Goal: Task Accomplishment & Management: Manage account settings

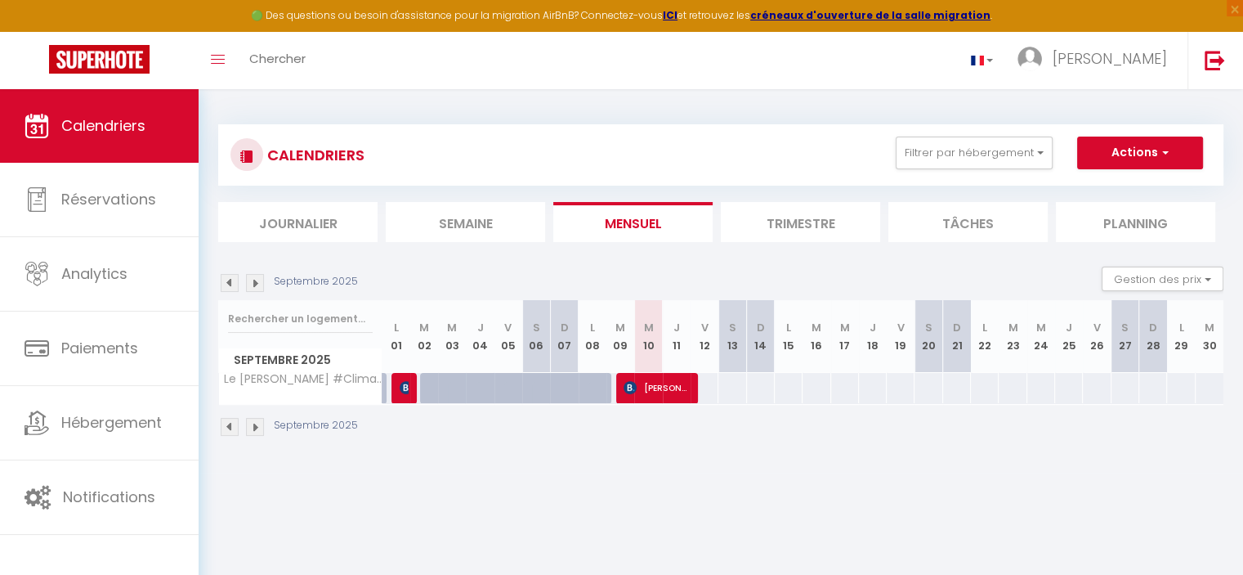
click at [445, 222] on li "Semaine" at bounding box center [465, 222] width 159 height 40
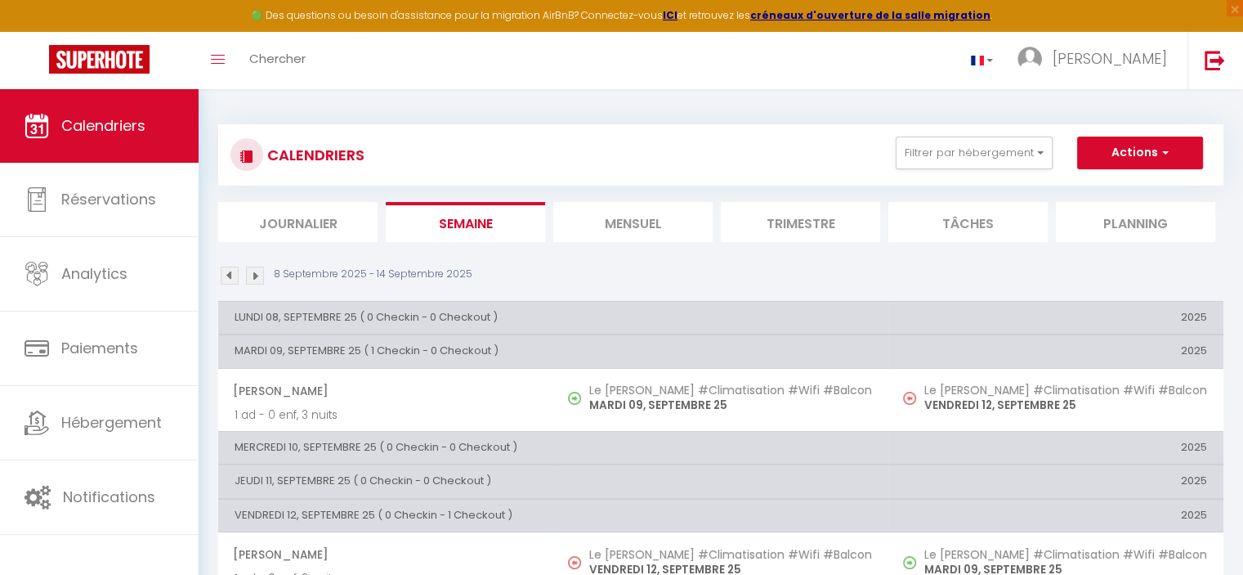
click at [617, 218] on li "Mensuel" at bounding box center [632, 222] width 159 height 40
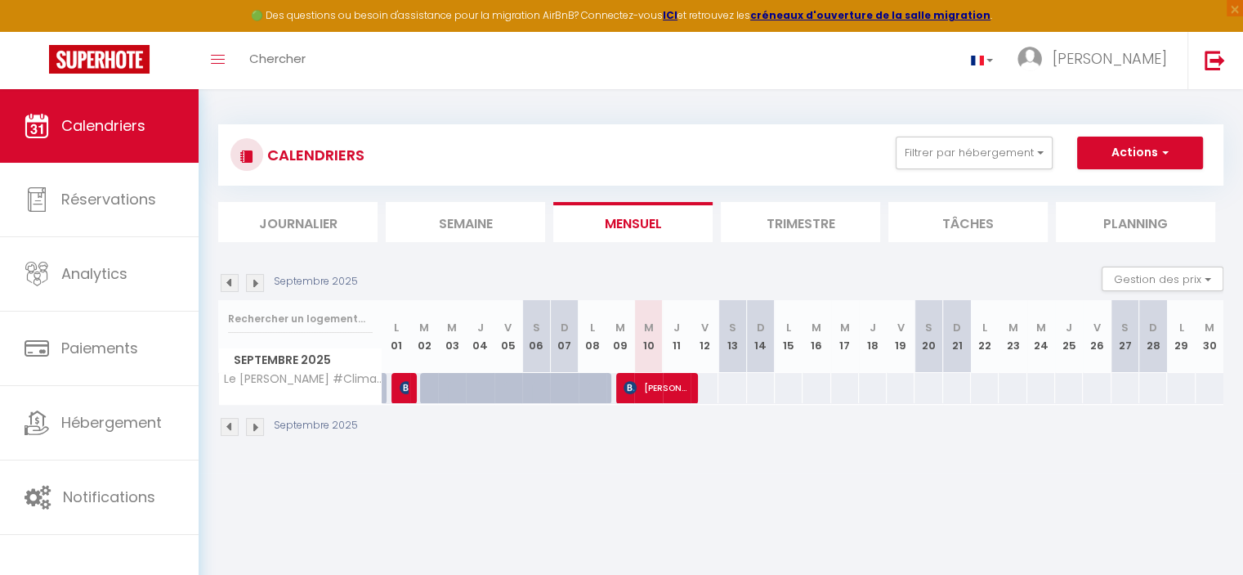
click at [799, 215] on li "Trimestre" at bounding box center [800, 222] width 159 height 40
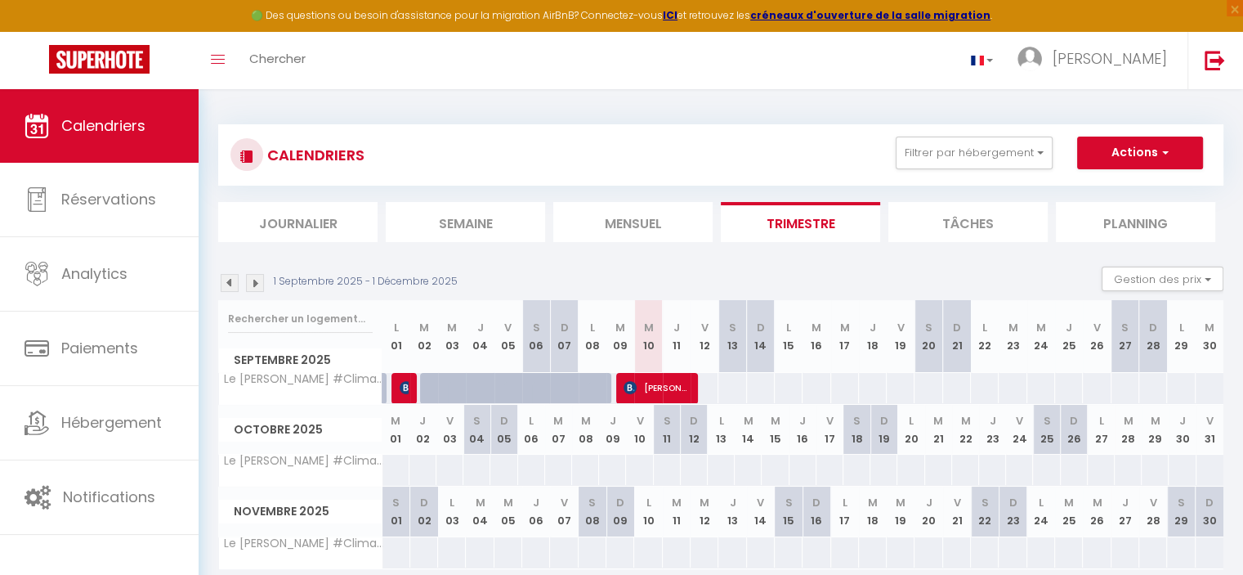
click at [975, 227] on li "Tâches" at bounding box center [968, 222] width 159 height 40
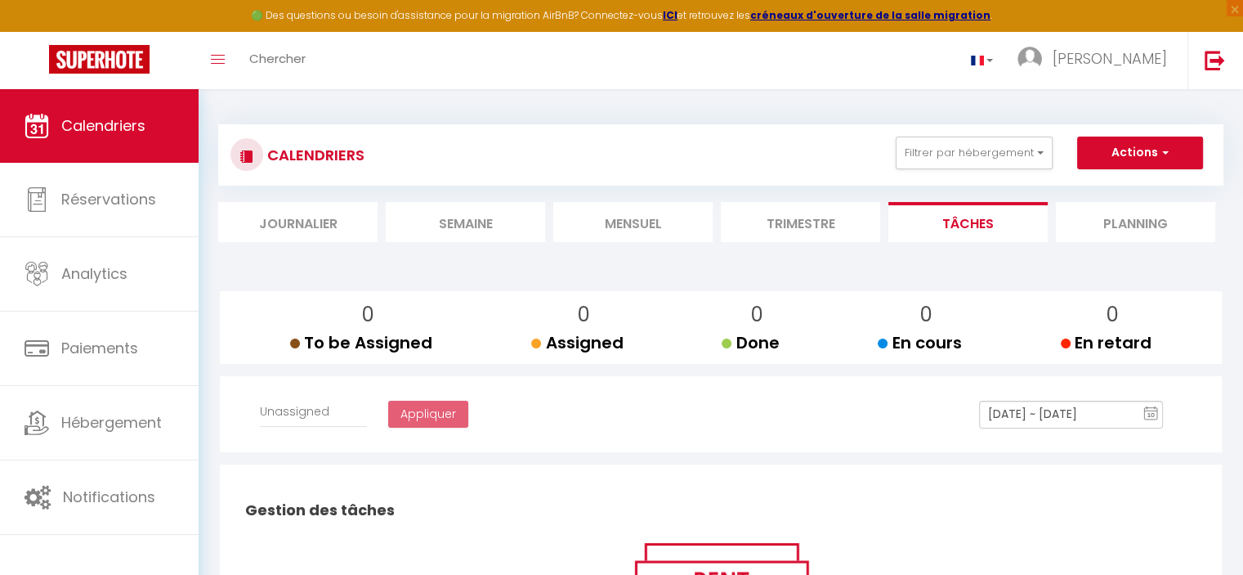
select select
click at [815, 226] on li "Trimestre" at bounding box center [800, 222] width 159 height 40
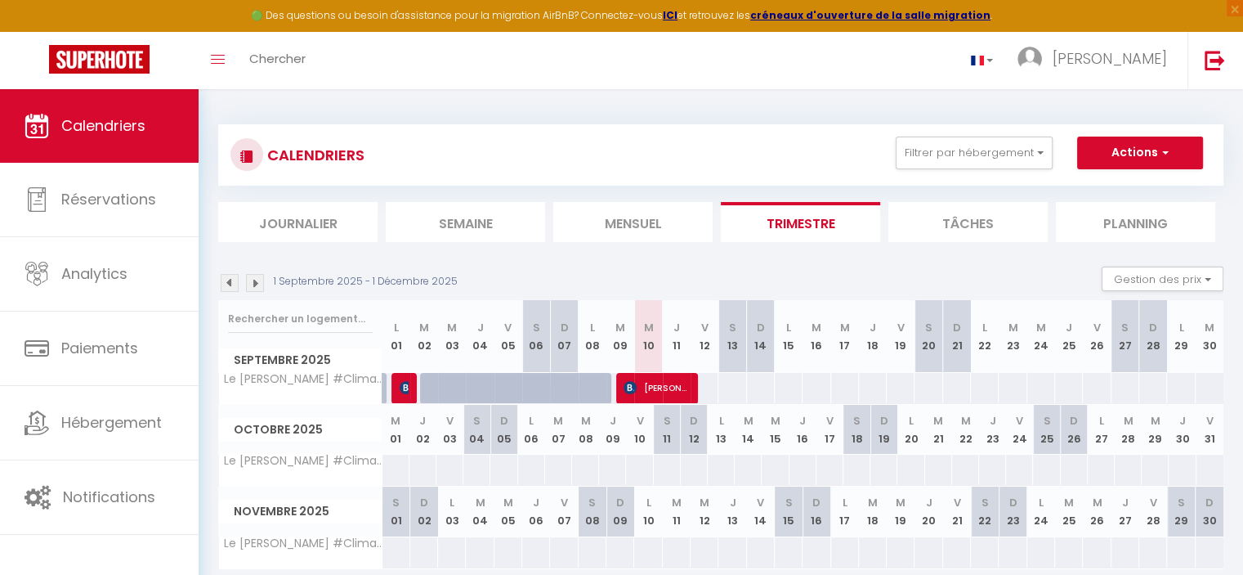
click at [656, 216] on li "Mensuel" at bounding box center [632, 222] width 159 height 40
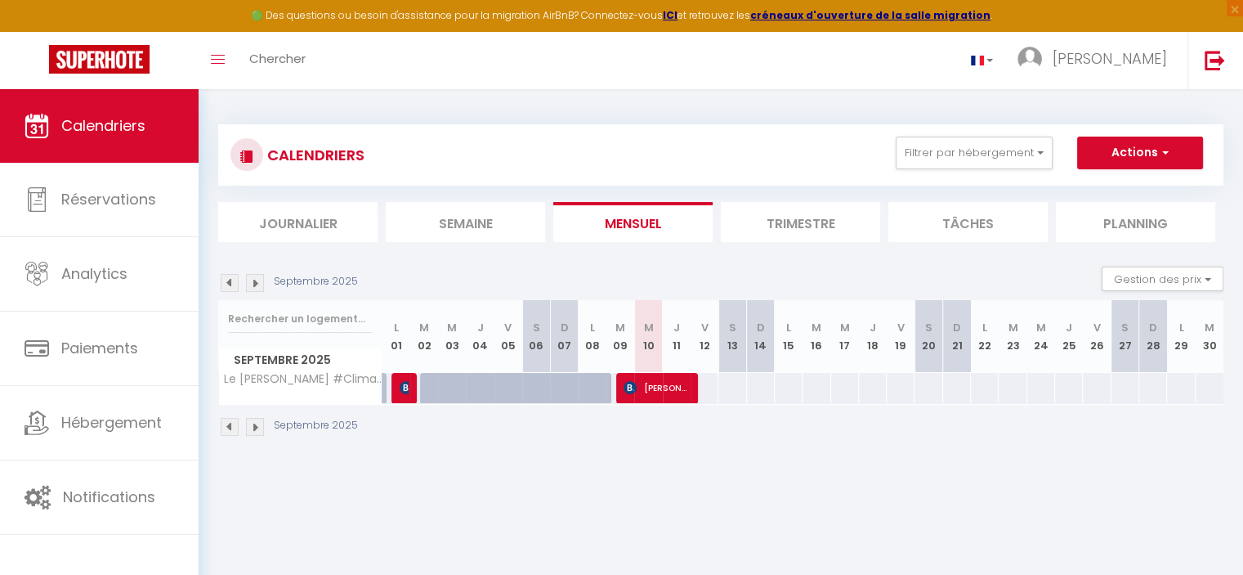
click at [463, 213] on li "Semaine" at bounding box center [465, 222] width 159 height 40
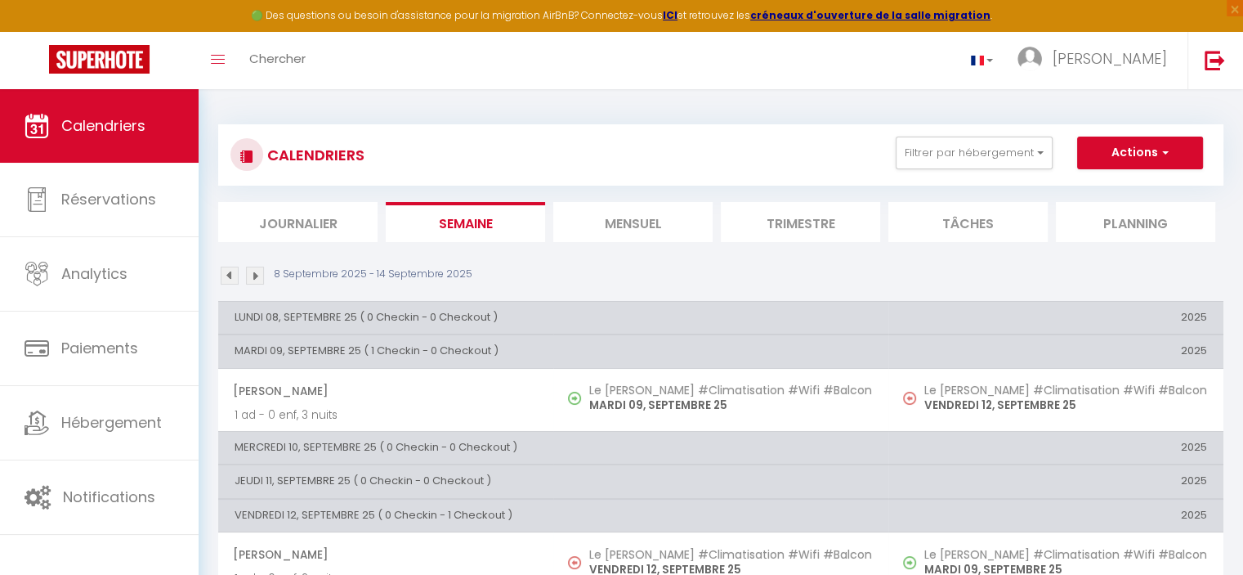
click at [307, 212] on li "Journalier" at bounding box center [297, 222] width 159 height 40
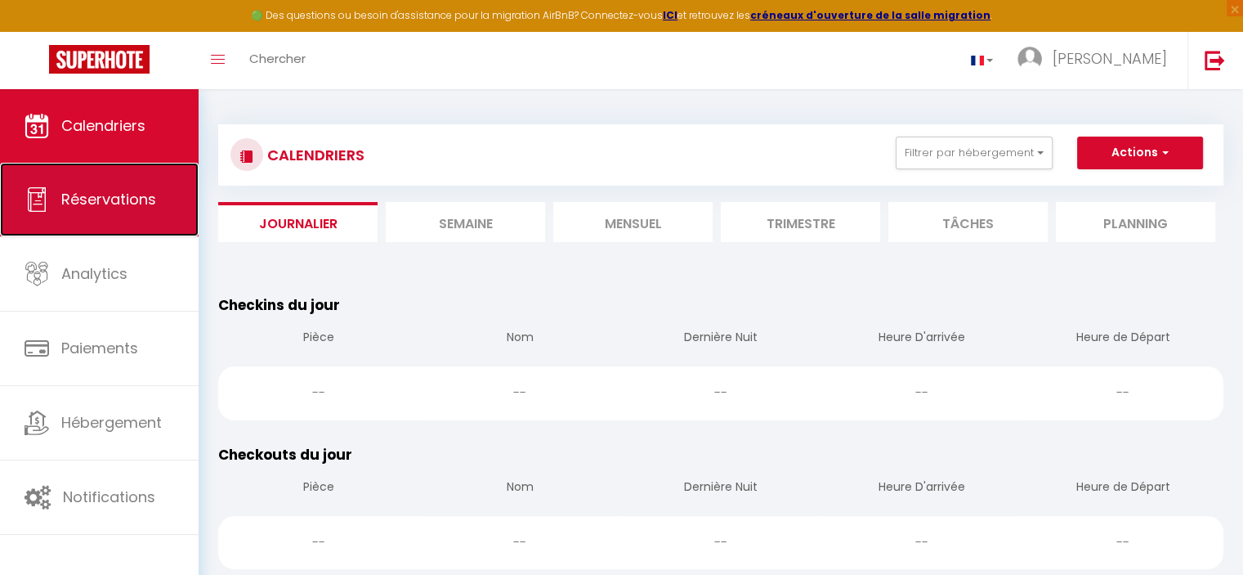
click at [101, 189] on span "Réservations" at bounding box center [108, 199] width 95 height 20
select select "not_cancelled"
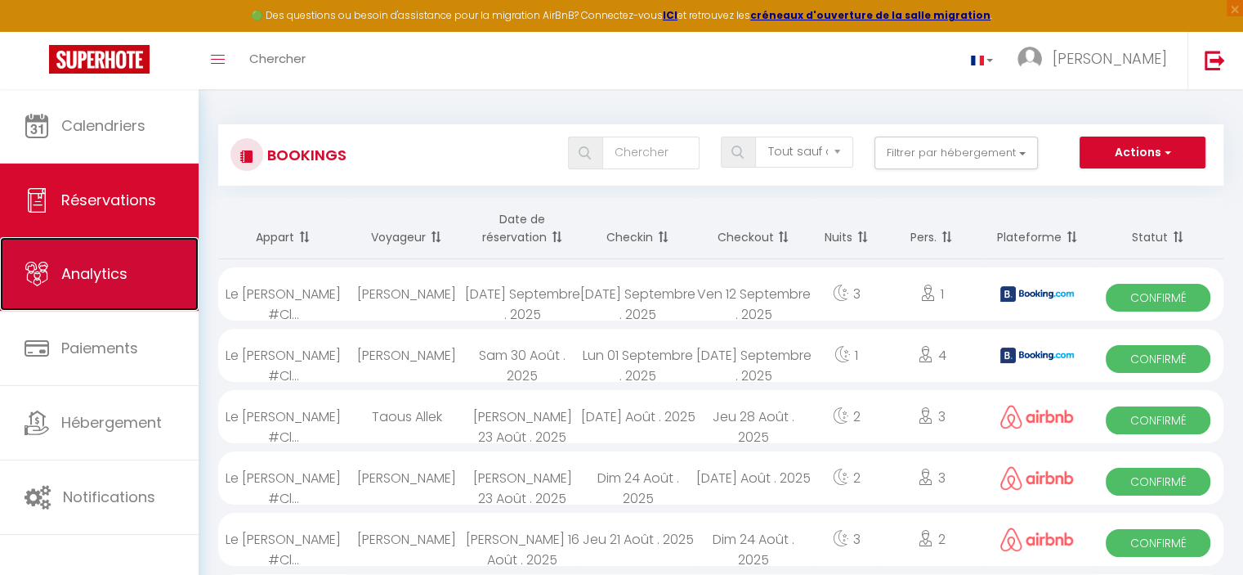
click at [96, 257] on link "Analytics" at bounding box center [99, 274] width 199 height 74
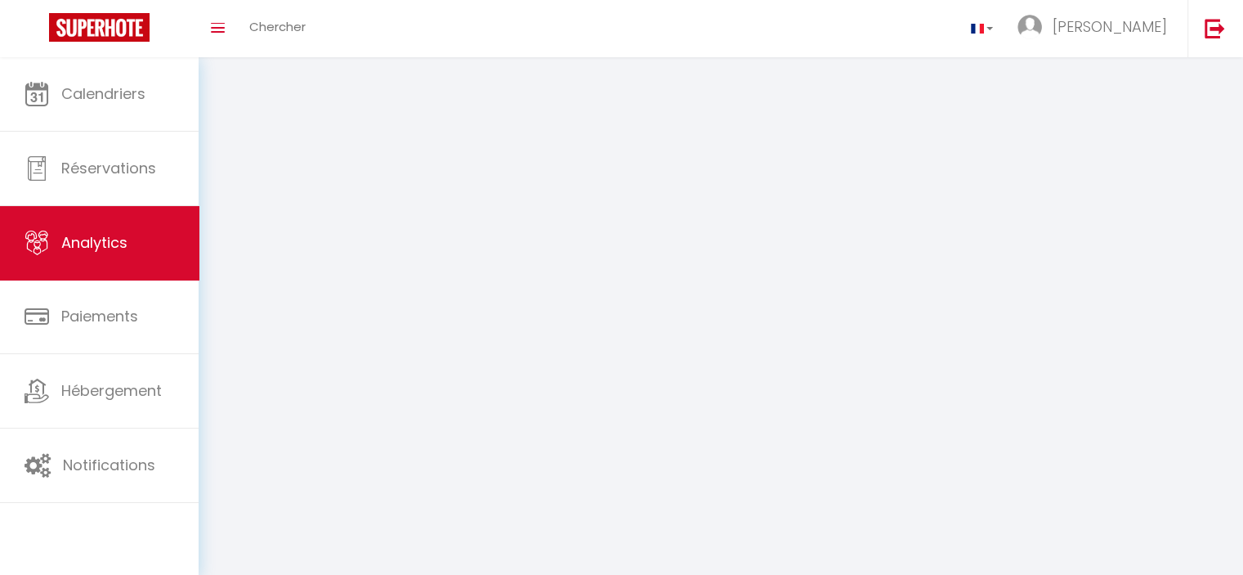
select select "2025"
select select "9"
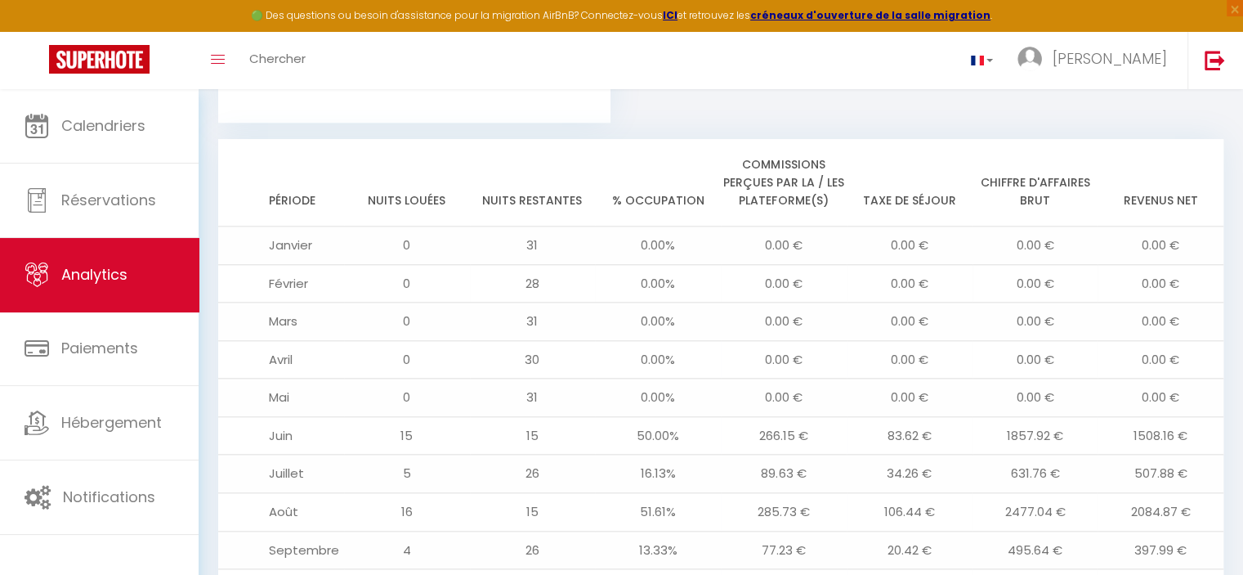
scroll to position [1601, 0]
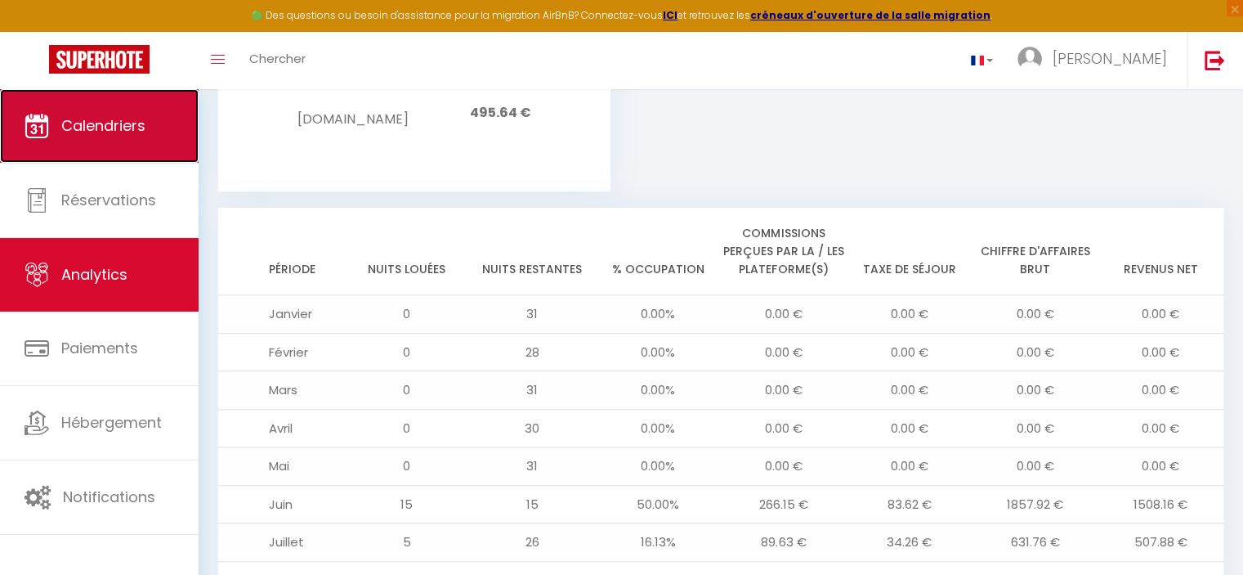
click at [93, 141] on link "Calendriers" at bounding box center [99, 126] width 199 height 74
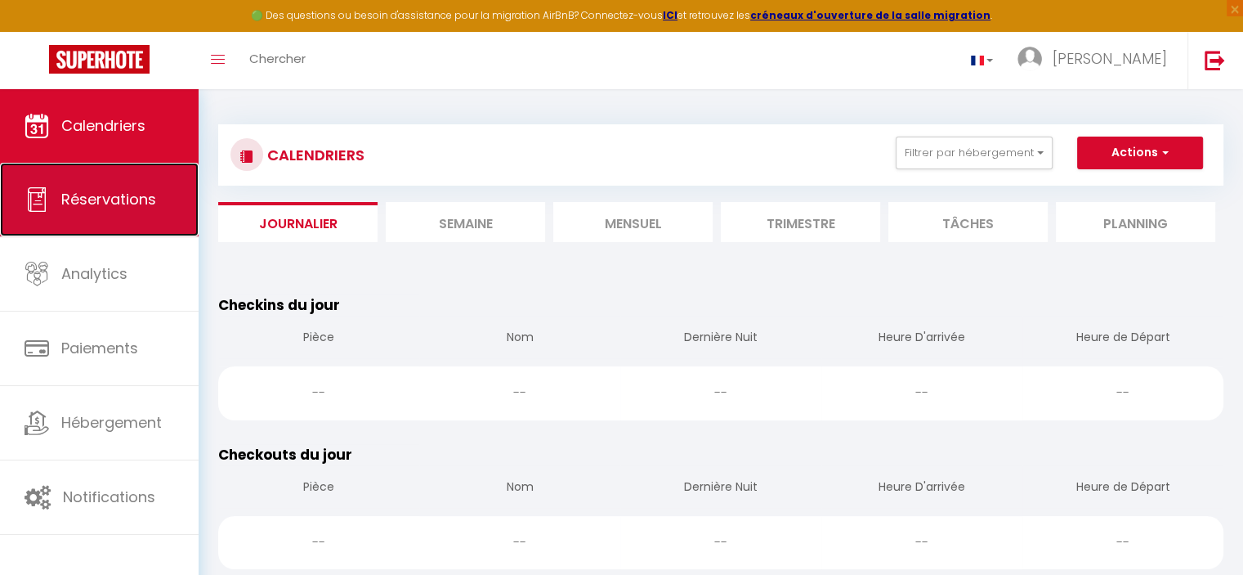
click at [111, 191] on span "Réservations" at bounding box center [108, 199] width 95 height 20
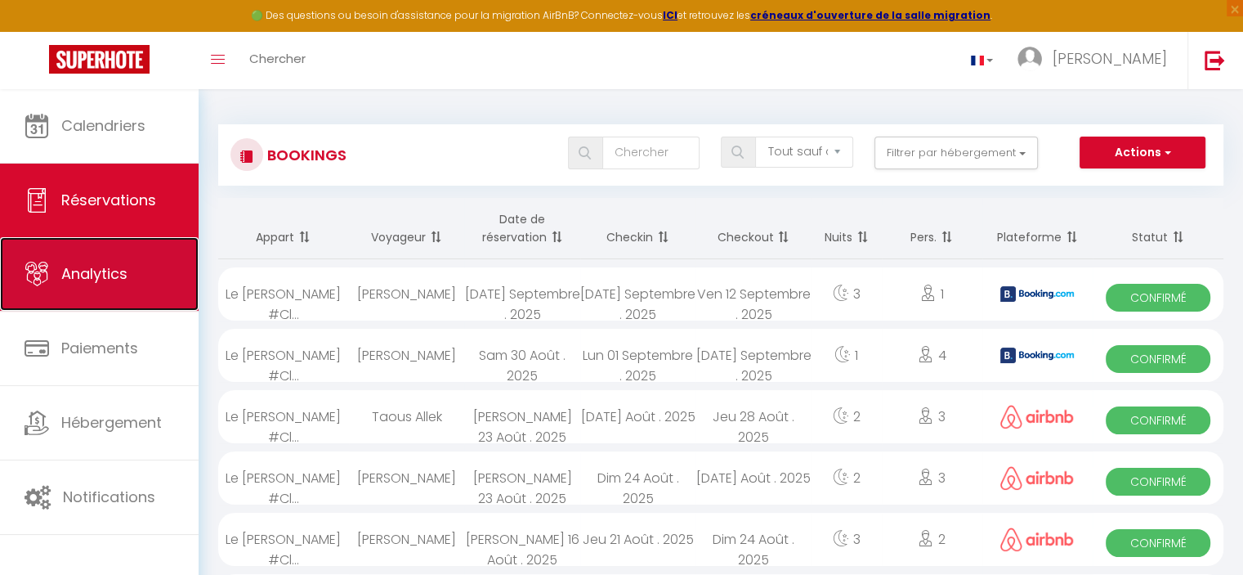
click at [42, 270] on icon at bounding box center [37, 274] width 25 height 25
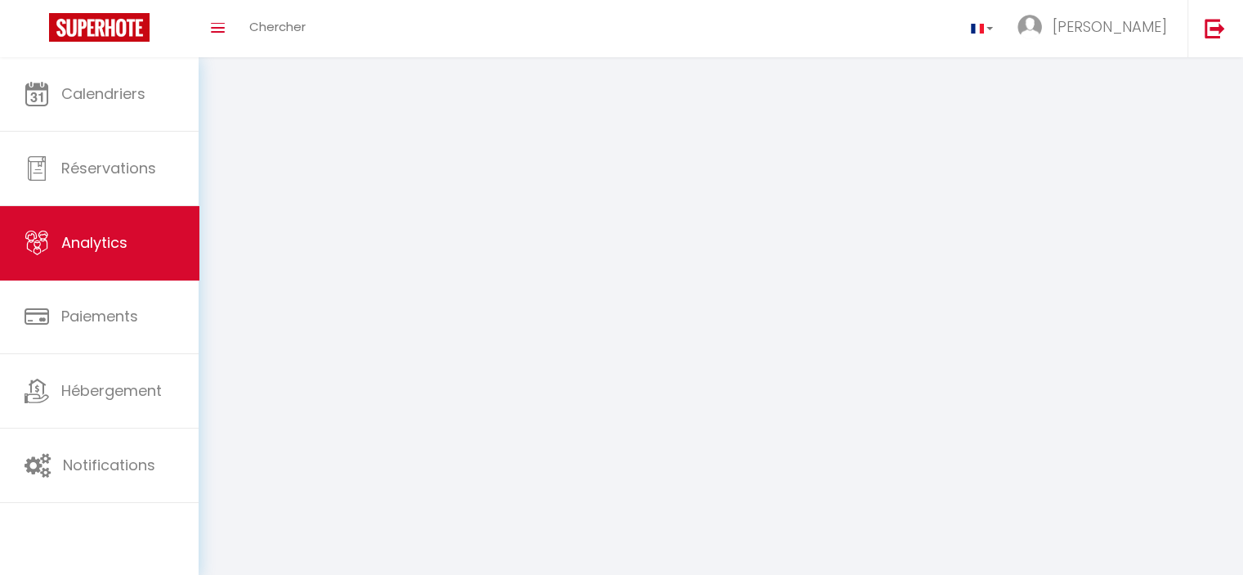
select select "2025"
select select "9"
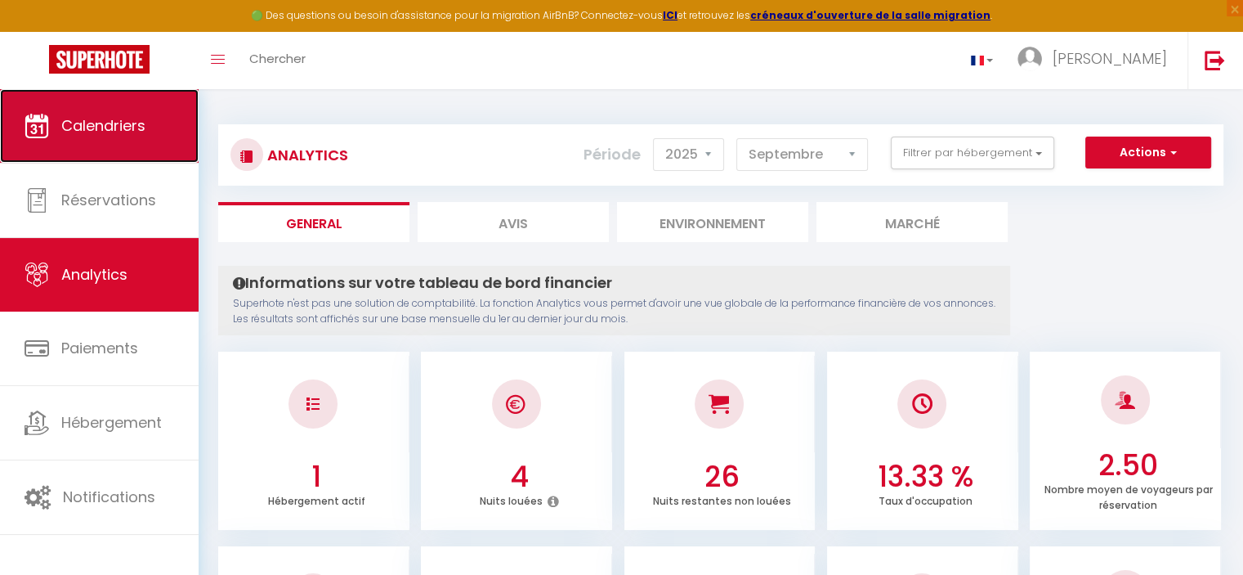
click at [81, 121] on span "Calendriers" at bounding box center [103, 125] width 84 height 20
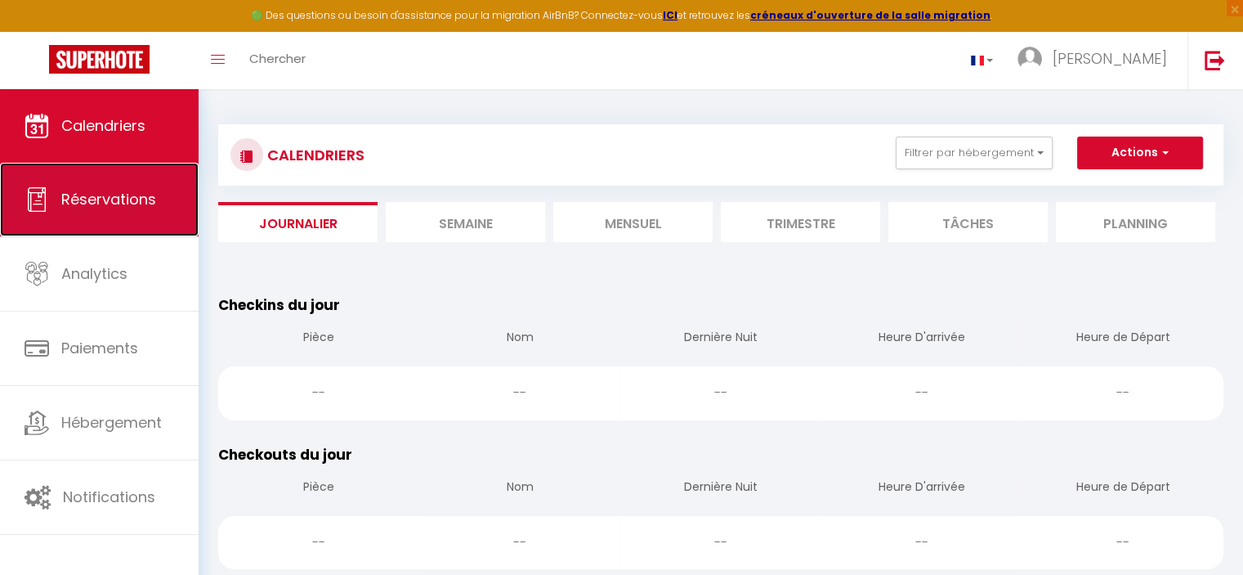
click at [92, 203] on span "Réservations" at bounding box center [108, 199] width 95 height 20
select select "not_cancelled"
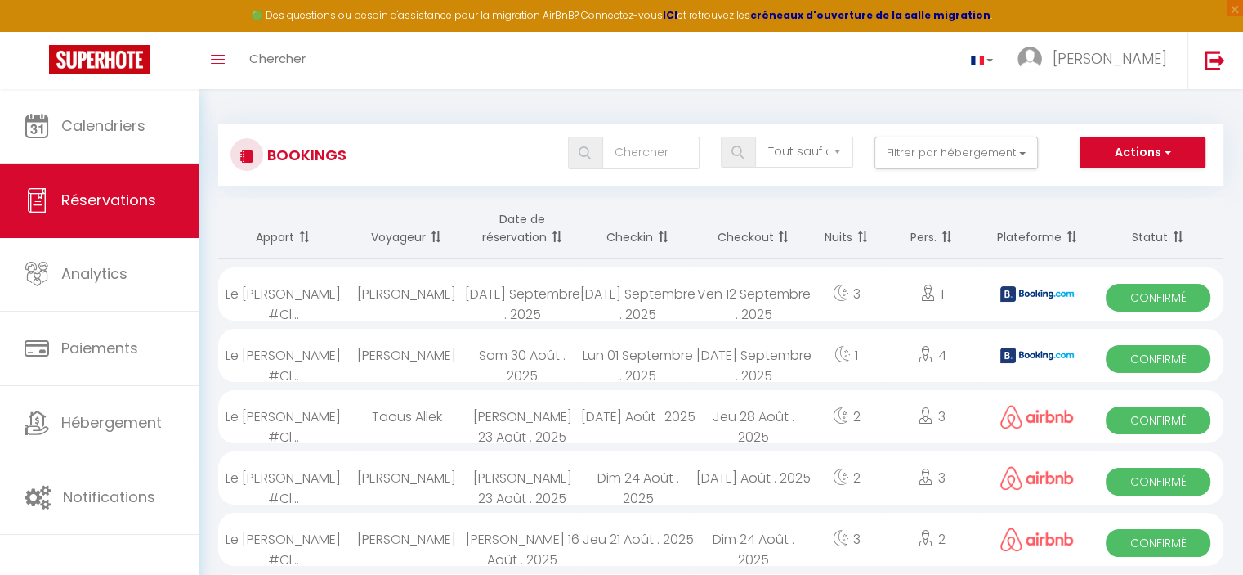
click at [450, 300] on div "[PERSON_NAME]" at bounding box center [406, 293] width 115 height 53
select select "OK"
select select "KO"
select select "0"
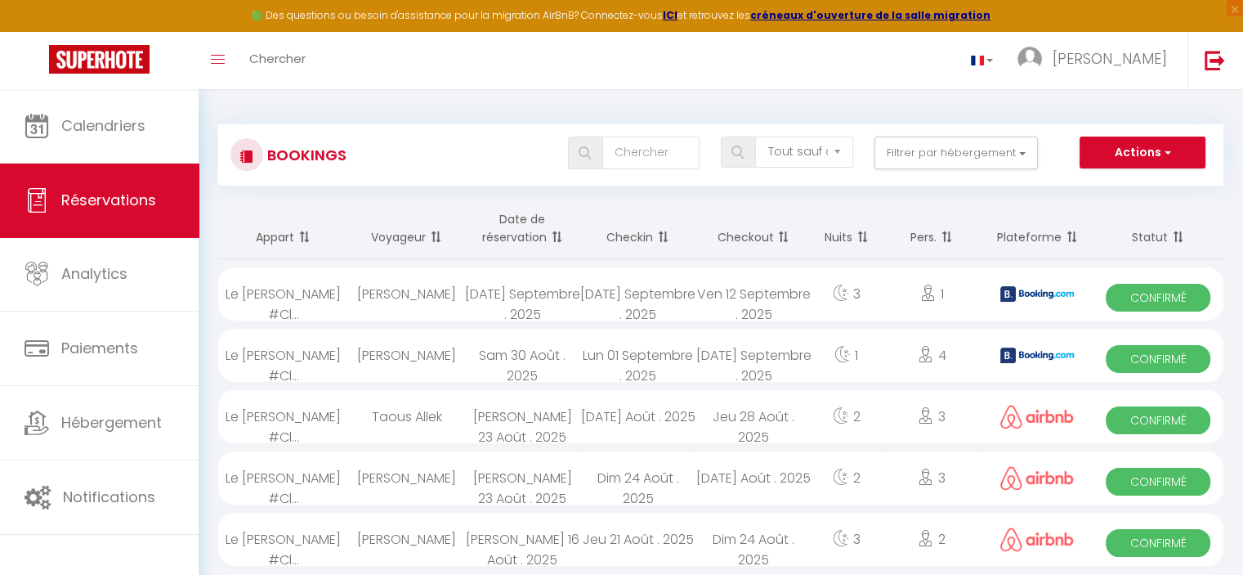
select select "1"
select select
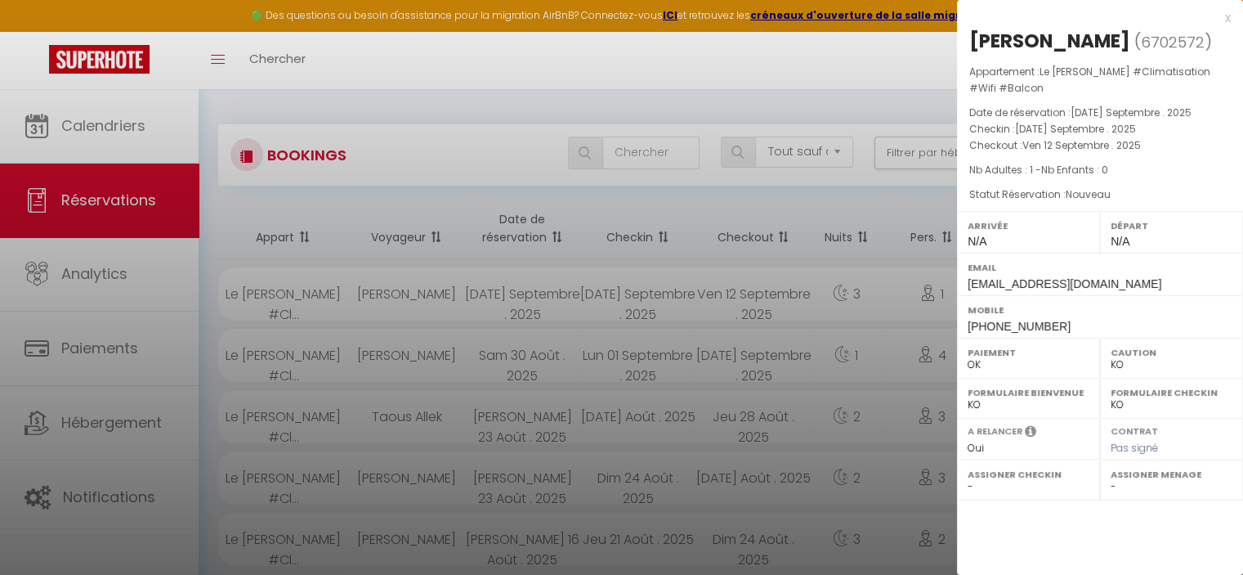
drag, startPoint x: 1105, startPoint y: 38, endPoint x: 1020, endPoint y: 34, distance: 85.1
click at [1020, 34] on h2 "[PERSON_NAME] ( 6702572 )" at bounding box center [1100, 42] width 262 height 28
copy div "[PERSON_NAME]"
